Goal: Find specific page/section: Find specific page/section

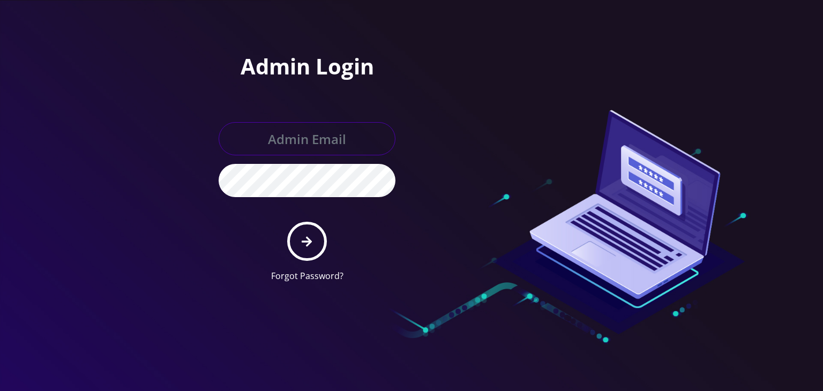
type input "[PERSON_NAME][EMAIL_ADDRESS][DOMAIN_NAME]"
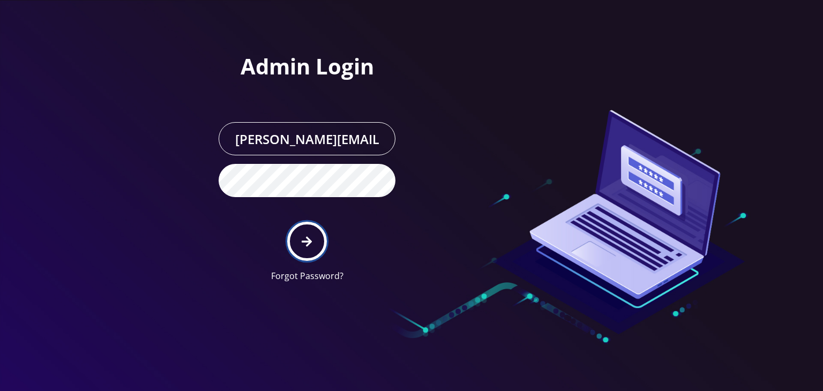
click at [305, 239] on icon "submit" at bounding box center [307, 242] width 10 height 12
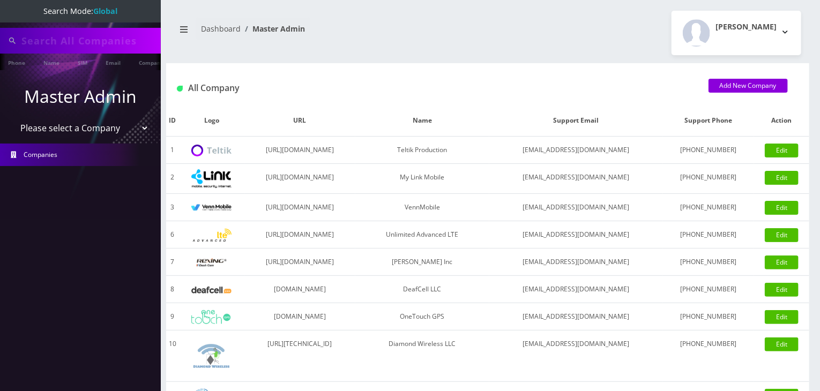
click at [92, 129] on select "Please select a Company Teltik Production My Link Mobile VennMobile Unlimited A…" at bounding box center [80, 128] width 137 height 20
select select "13"
click at [12, 118] on select "Please select a Company Teltik Production My Link Mobile VennMobile Unlimited A…" at bounding box center [80, 128] width 137 height 20
click at [121, 129] on select "Please select a Company Teltik Production My Link Mobile VennMobile Unlimited A…" at bounding box center [80, 128] width 137 height 20
click at [151, 318] on nav "Search Mode: Global Phone Name SIM Email Company Customer Master Admin Please s…" at bounding box center [80, 195] width 161 height 391
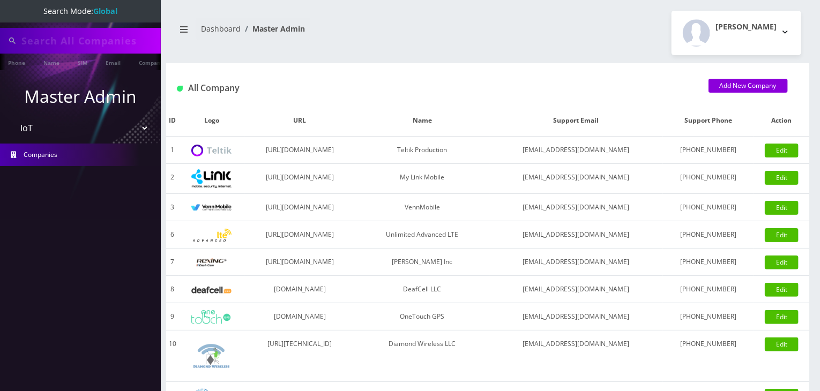
type input "komail"
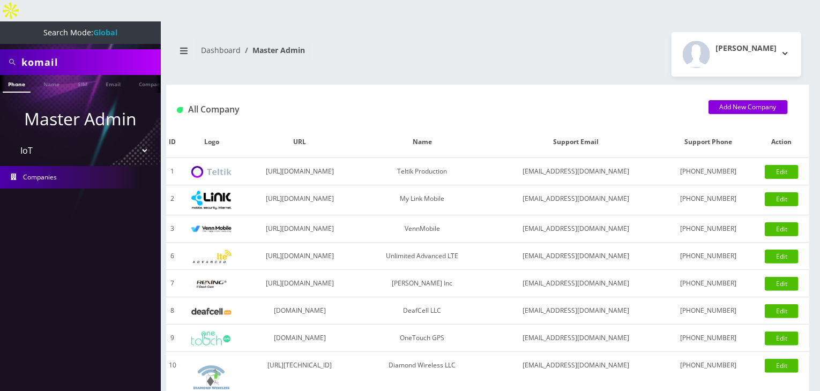
click at [90, 140] on select "Please select a Company Teltik Production My Link Mobile VennMobile Unlimited A…" at bounding box center [80, 150] width 137 height 20
click at [12, 140] on select "Please select a Company Teltik Production My Link Mobile VennMobile Unlimited A…" at bounding box center [80, 150] width 137 height 20
click at [88, 140] on select "Please select a Company Teltik Production My Link Mobile VennMobile Unlimited A…" at bounding box center [80, 150] width 137 height 20
click at [12, 140] on select "Please select a Company Teltik Production My Link Mobile VennMobile Unlimited A…" at bounding box center [80, 150] width 137 height 20
click at [91, 140] on select "Please select a Company Teltik Production My Link Mobile VennMobile Unlimited A…" at bounding box center [80, 150] width 137 height 20
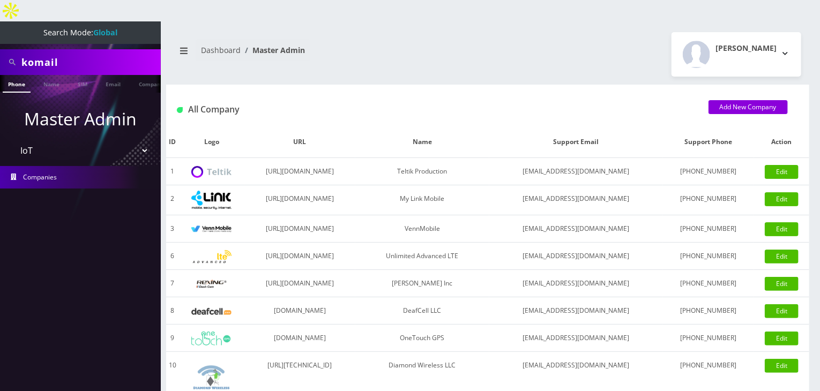
click at [12, 140] on select "Please select a Company Teltik Production My Link Mobile VennMobile Unlimited A…" at bounding box center [80, 150] width 137 height 20
click at [58, 140] on select "Please select a Company Teltik Production My Link Mobile VennMobile Unlimited A…" at bounding box center [80, 150] width 137 height 20
click at [12, 140] on select "Please select a Company Teltik Production My Link Mobile VennMobile Unlimited A…" at bounding box center [80, 150] width 137 height 20
click at [50, 75] on link "Name" at bounding box center [51, 84] width 27 height 18
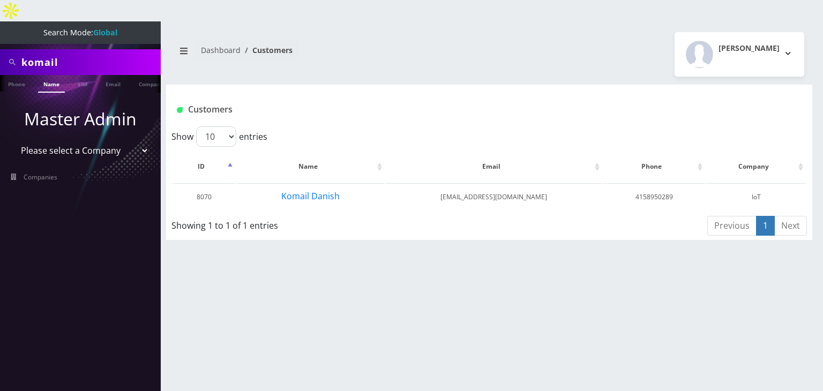
click at [47, 75] on link "Name" at bounding box center [51, 84] width 27 height 18
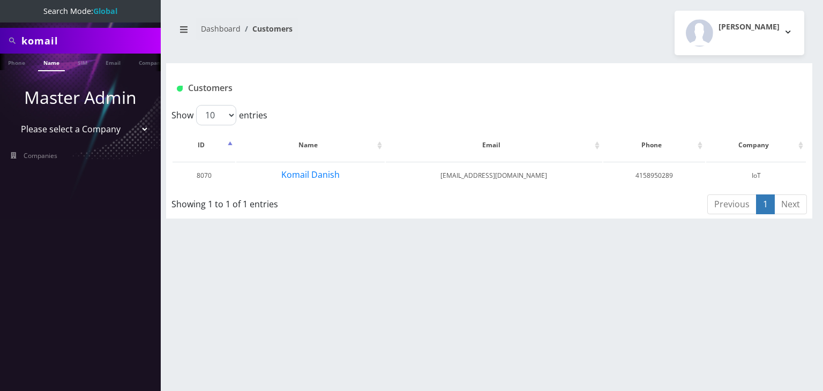
click at [87, 129] on select "Please select a Company Teltik Production My Link Mobile VennMobile Unlimited A…" at bounding box center [80, 129] width 137 height 20
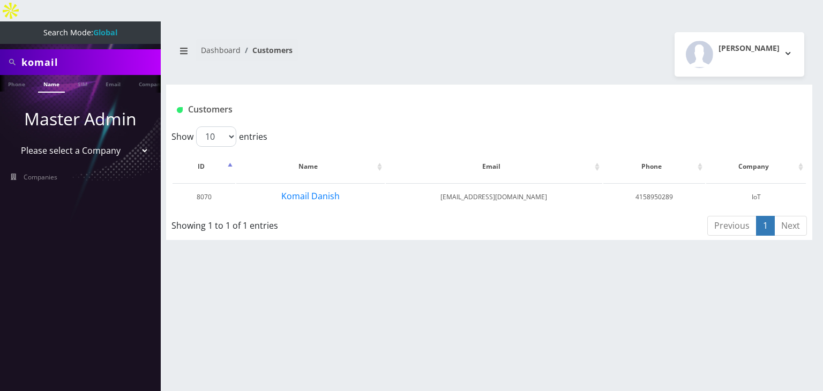
select select "13"
click at [12, 140] on select "Please select a Company Teltik Production My Link Mobile VennMobile Unlimited A…" at bounding box center [80, 150] width 137 height 20
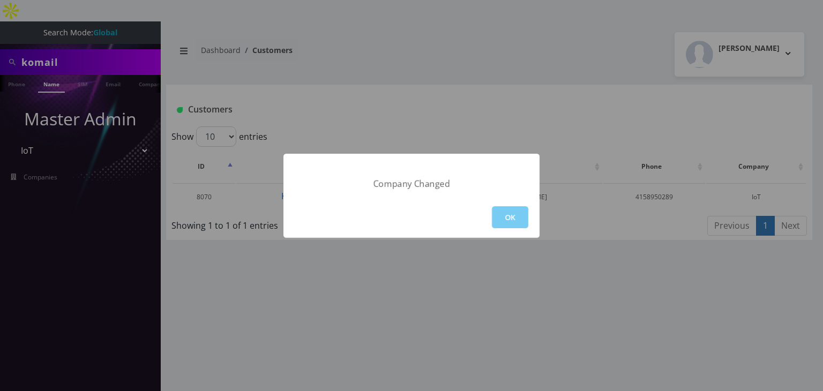
click at [504, 213] on button "OK" at bounding box center [510, 217] width 36 height 22
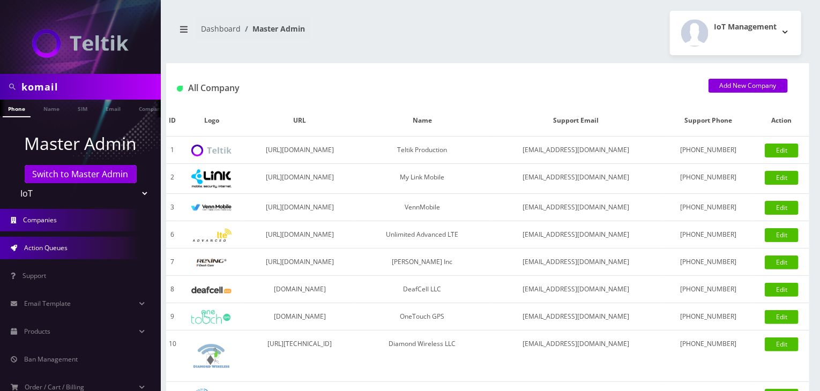
click at [83, 246] on link "Action Queues" at bounding box center [80, 248] width 161 height 23
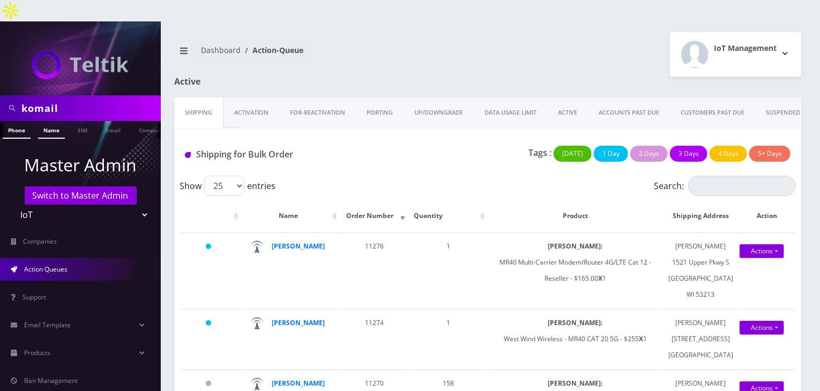
click at [51, 121] on link "Name" at bounding box center [51, 130] width 27 height 18
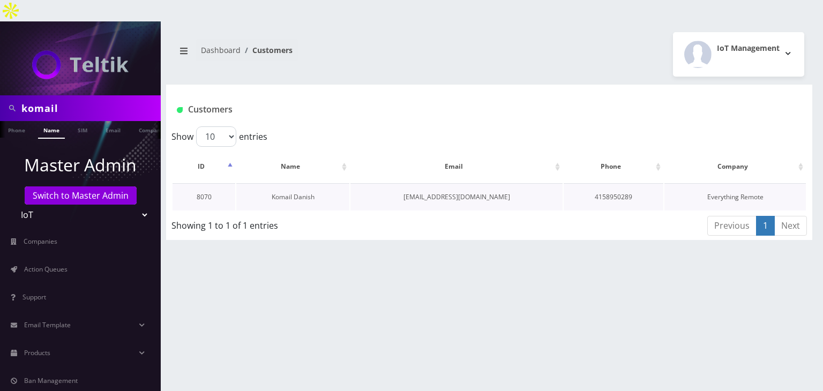
click at [294, 192] on link "Komail Danish" at bounding box center [293, 196] width 43 height 9
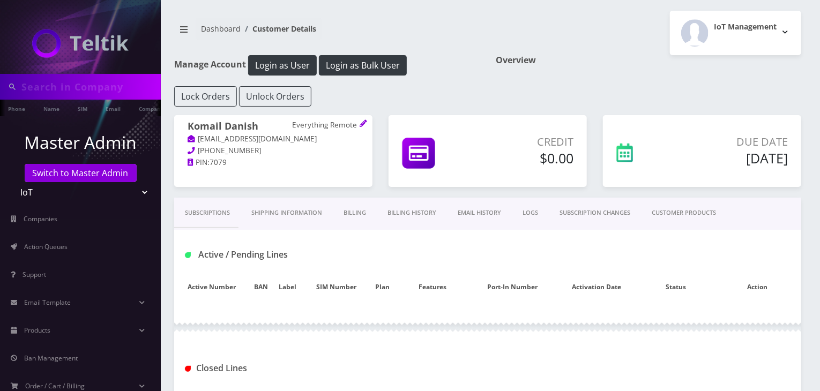
type input "komail"
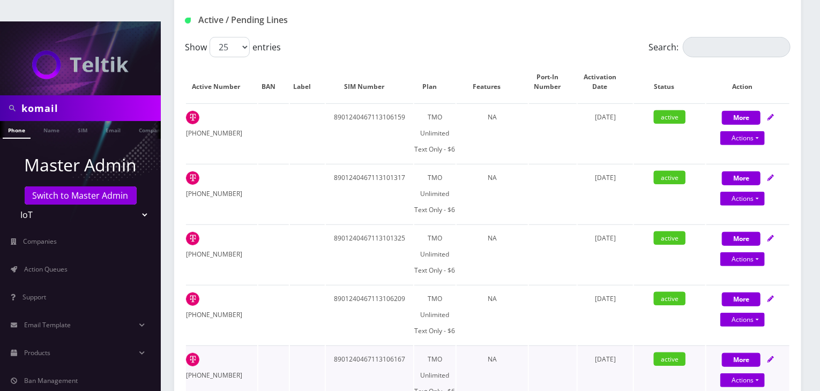
scroll to position [268, 0]
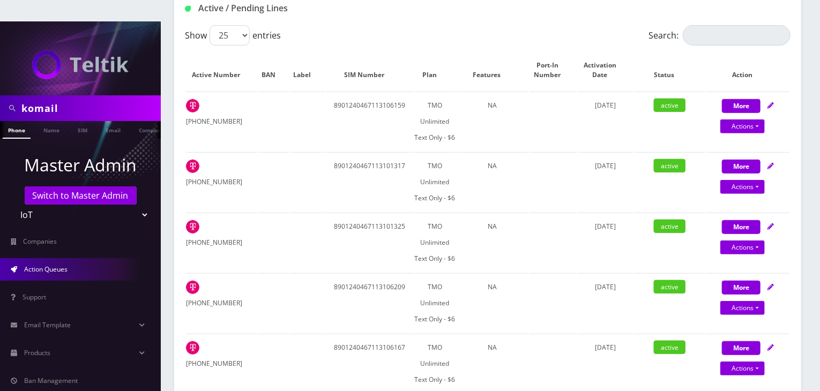
click at [93, 258] on link "Action Queues" at bounding box center [80, 269] width 161 height 23
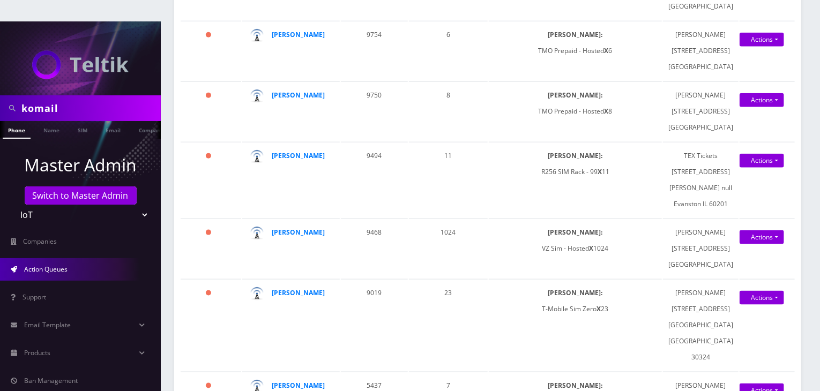
scroll to position [643, 0]
